Goal: Task Accomplishment & Management: Use online tool/utility

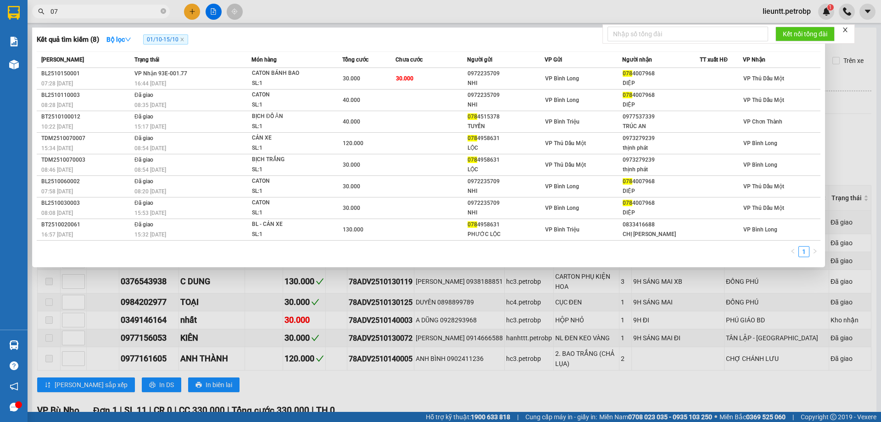
type input "0"
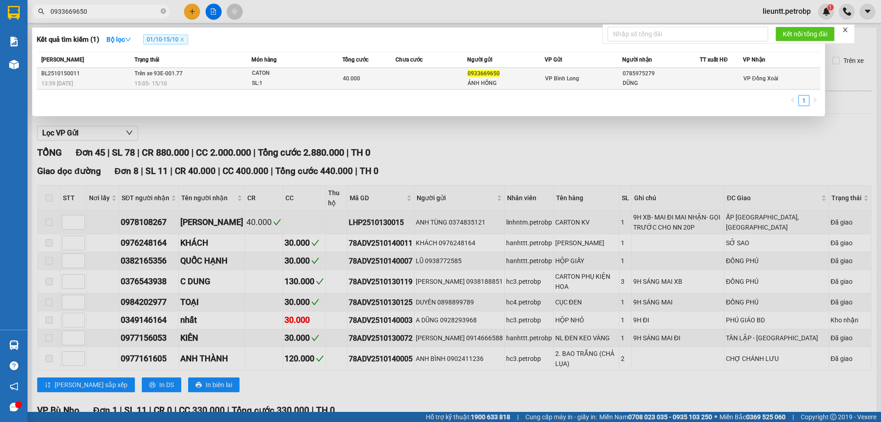
type input "0933669650"
click at [426, 78] on td at bounding box center [431, 79] width 72 height 22
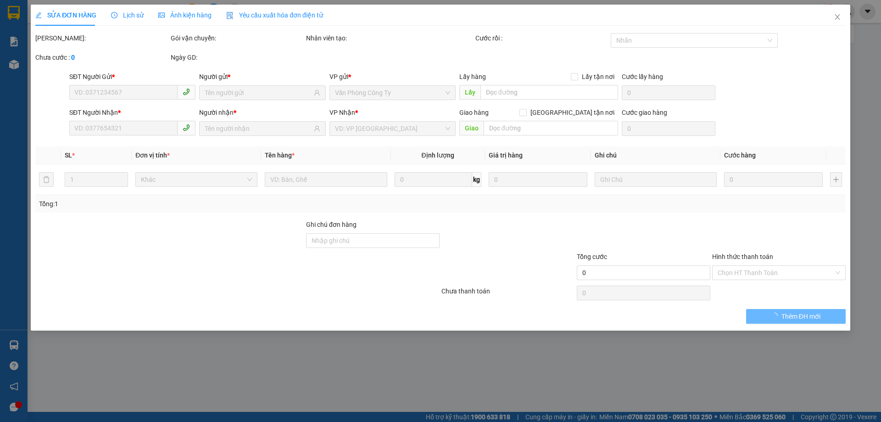
type input "0933669650"
type input "ÁNH HỒNG"
type input "0785975279"
type input "DŨNG"
type input "40.000"
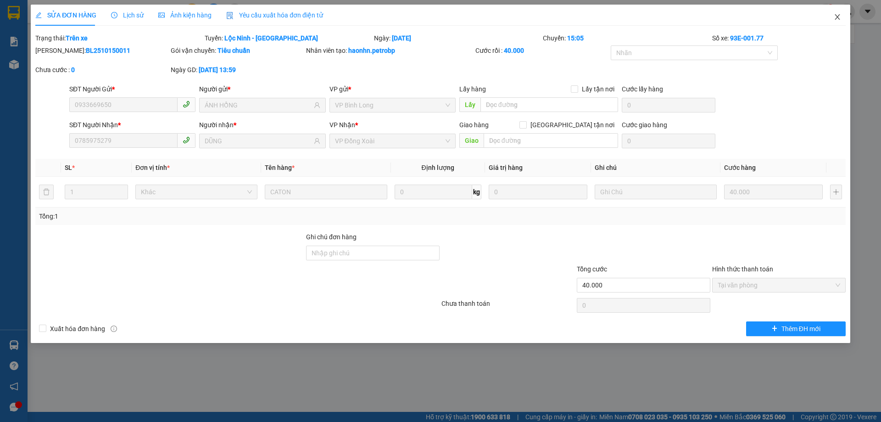
click at [837, 17] on icon "close" at bounding box center [836, 17] width 5 height 6
